Goal: Transaction & Acquisition: Purchase product/service

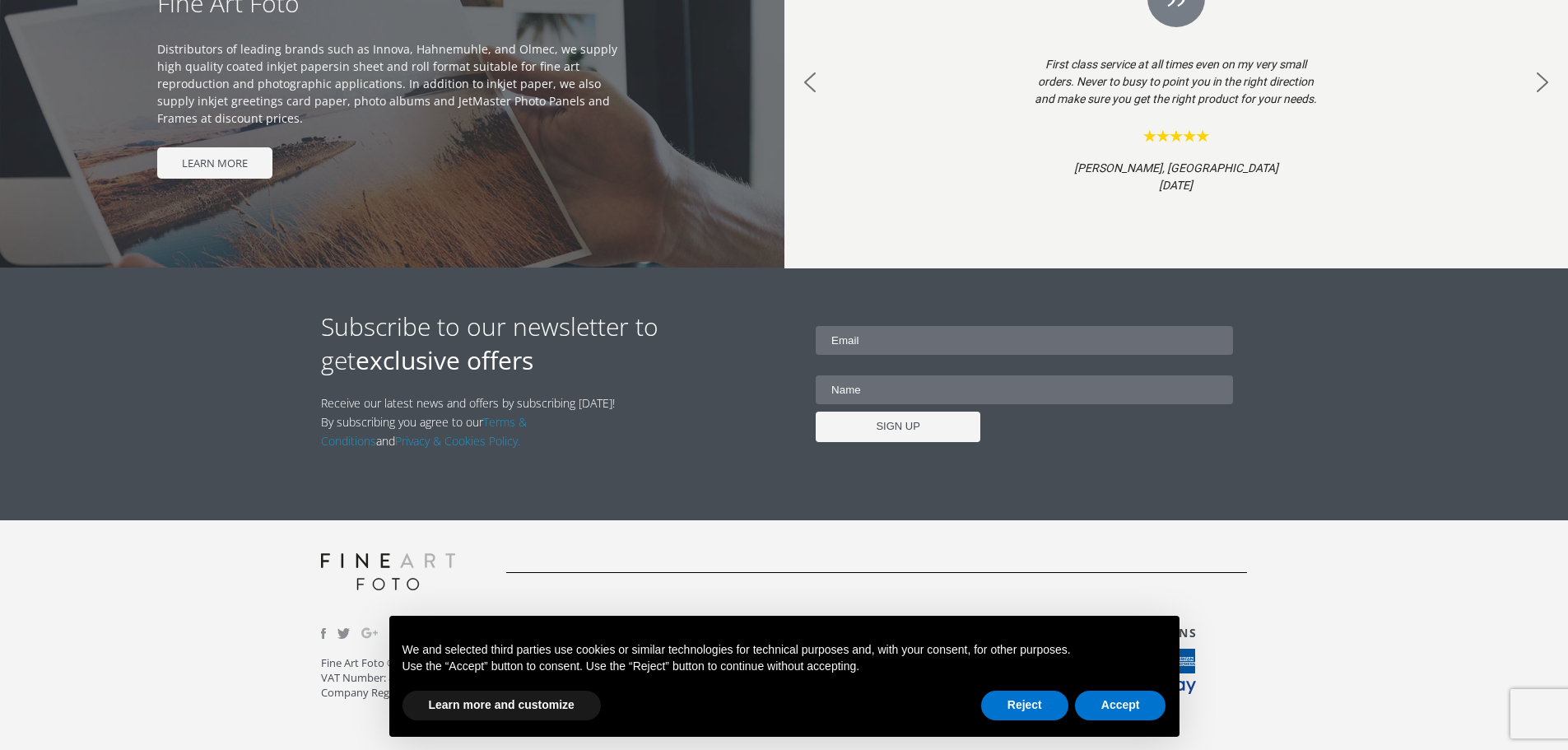
scroll to position [1686, 0]
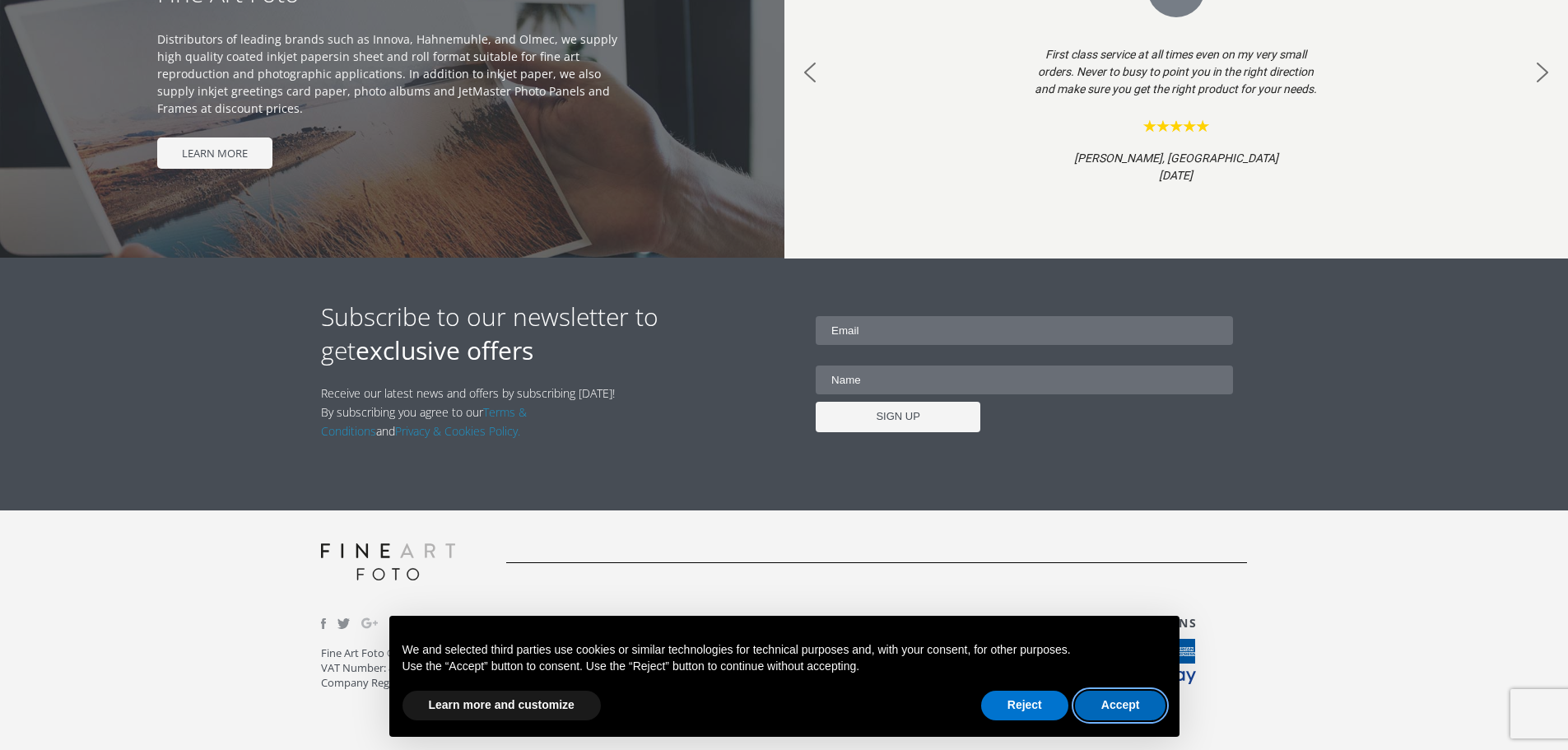
click at [1120, 702] on button "Accept" at bounding box center [1120, 705] width 91 height 29
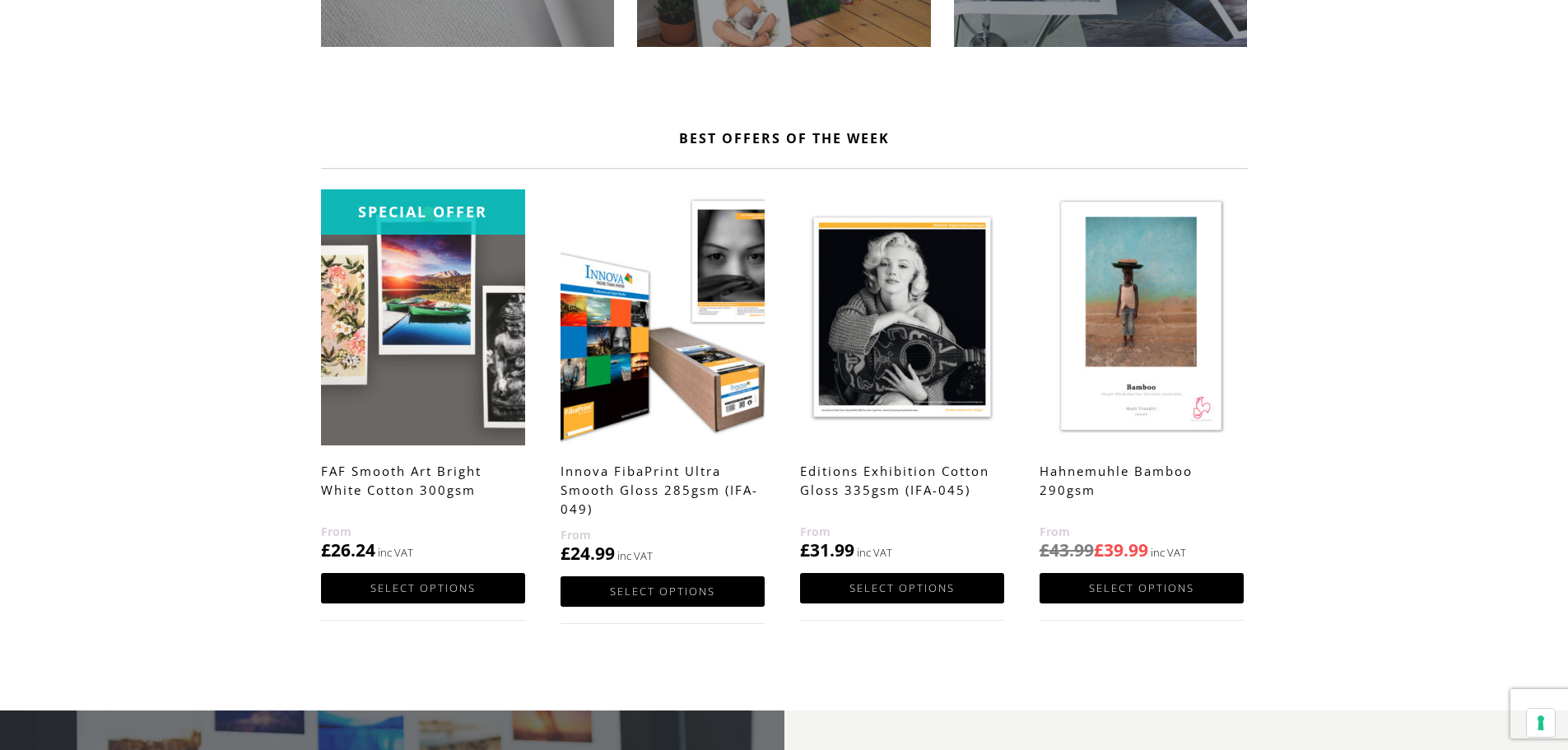
scroll to position [779, 0]
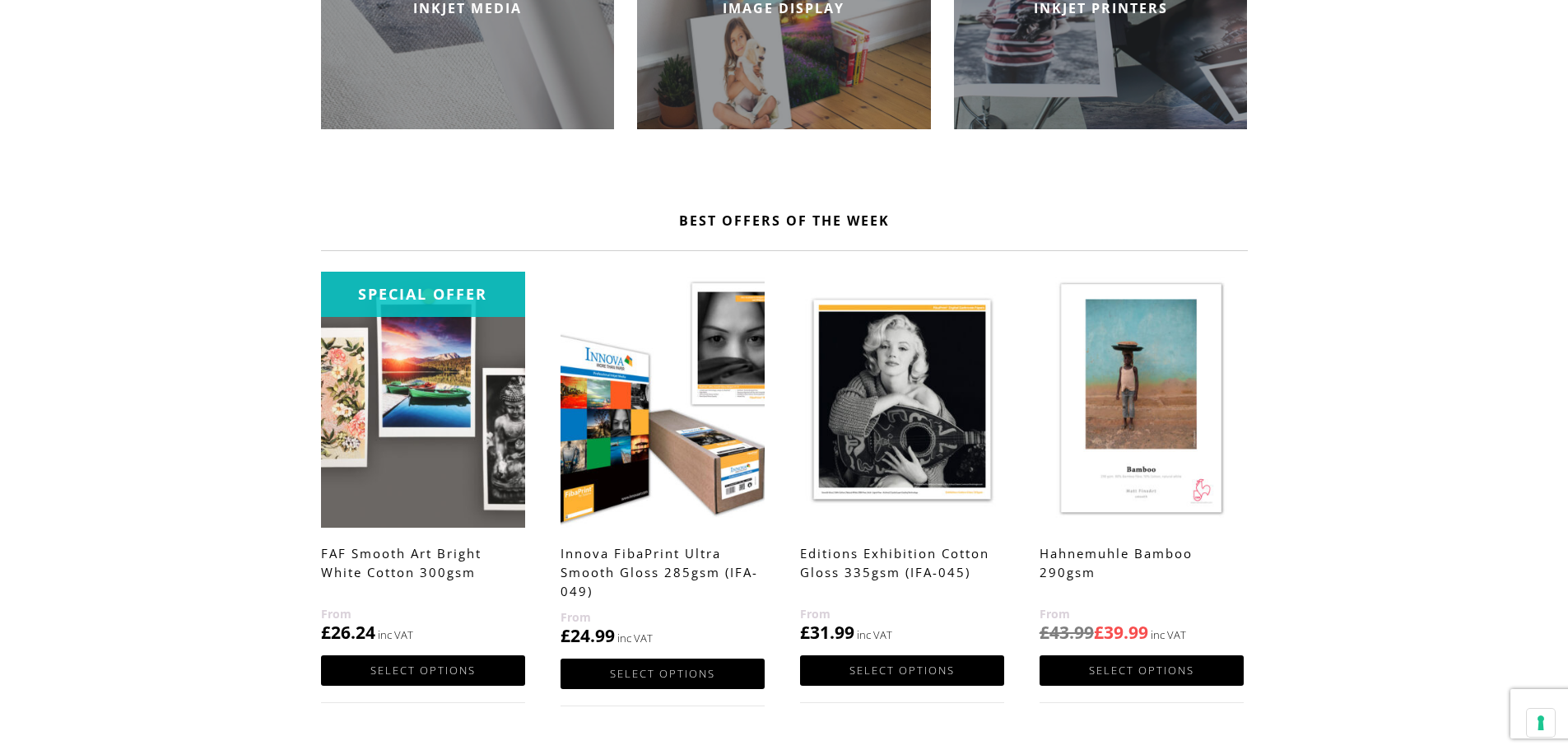
click at [714, 463] on img at bounding box center [663, 399] width 204 height 255
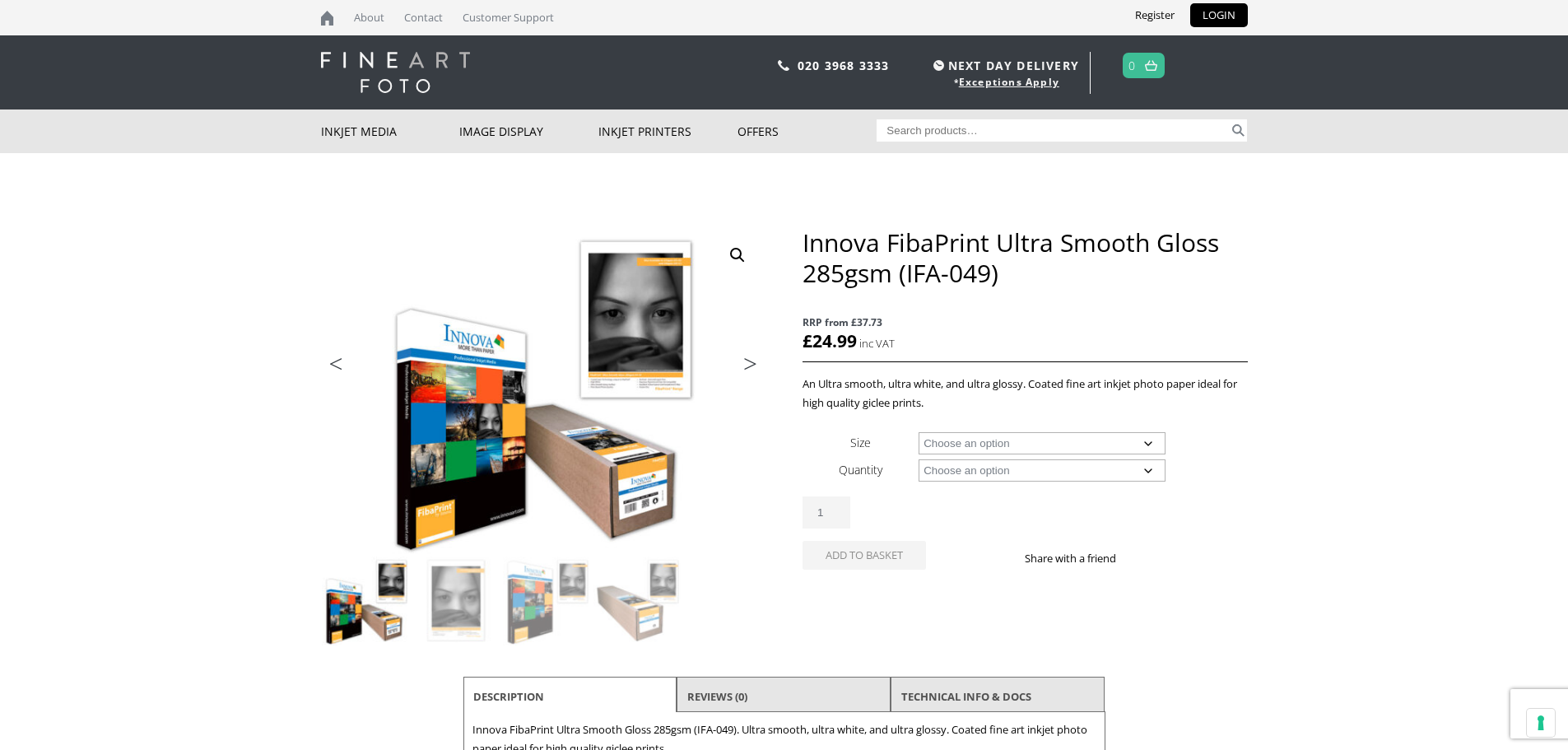
click at [1150, 443] on select "Choose an option A4 Sheet A3 Sheet A3+ Sheet A2 Sheet 17" Wide Roll 24" Wide Ro…" at bounding box center [1041, 443] width 247 height 22
click at [918, 432] on select "Choose an option A4 Sheet A3 Sheet A3+ Sheet A2 Sheet 17" Wide Roll 24" Wide Ro…" at bounding box center [1041, 443] width 247 height 22
select select "a4-sheet"
click at [1151, 473] on select "Choose an option 25 Sheets" at bounding box center [1041, 471] width 247 height 22
select select "25-sheets"
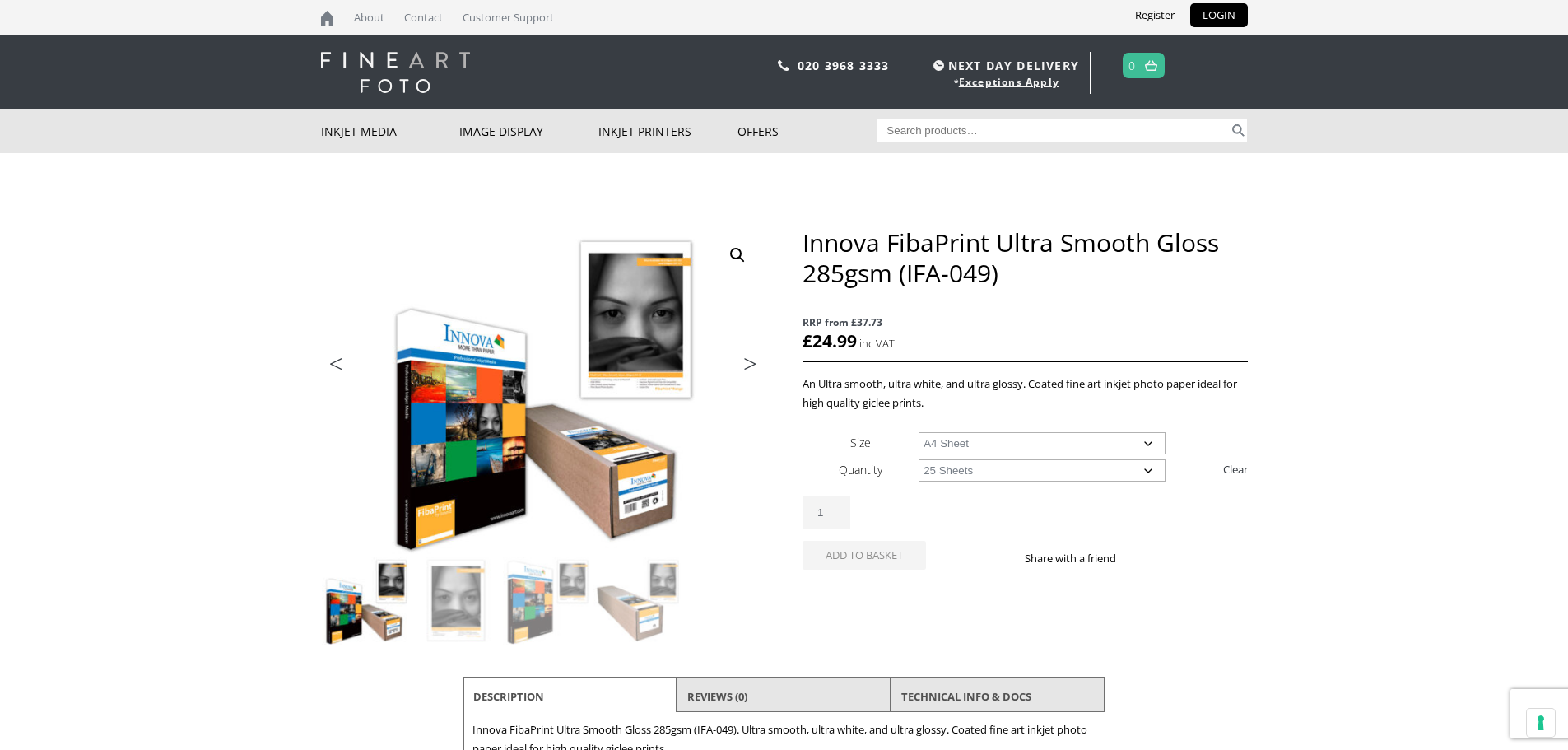
click at [918, 460] on select "Choose an option 25 Sheets" at bounding box center [1041, 471] width 247 height 22
select select "a4-sheet"
